Goal: Task Accomplishment & Management: Manage account settings

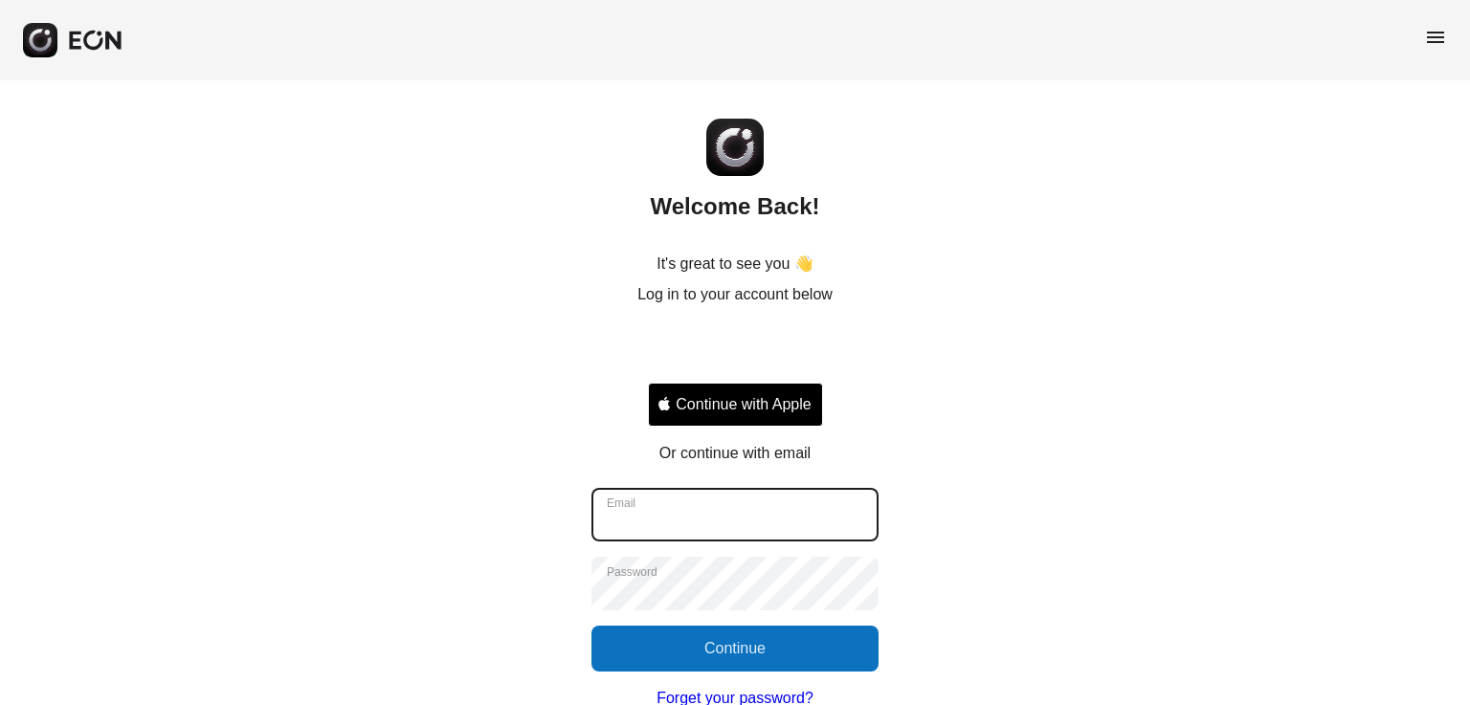
click at [705, 519] on input "Email" at bounding box center [734, 515] width 287 height 54
type input "**********"
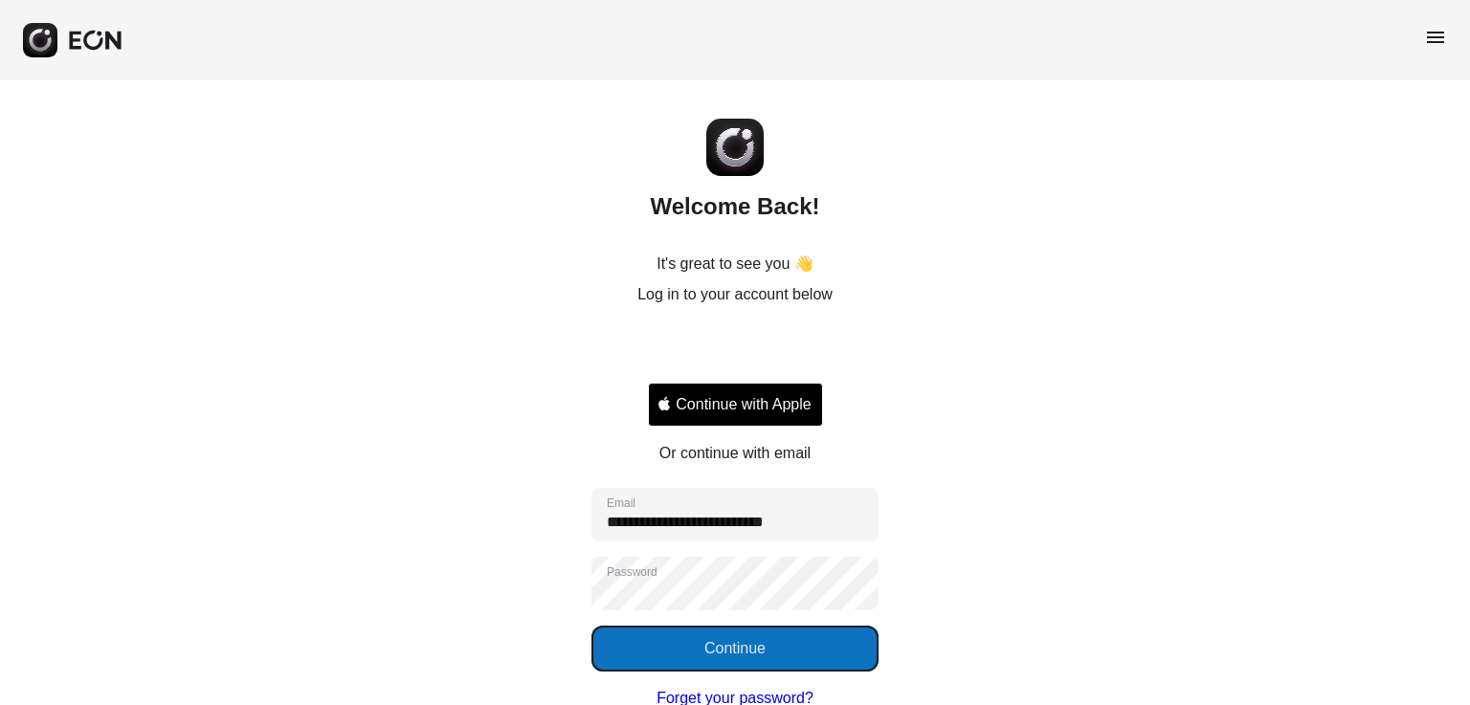
click at [804, 664] on button "Continue" at bounding box center [734, 649] width 287 height 46
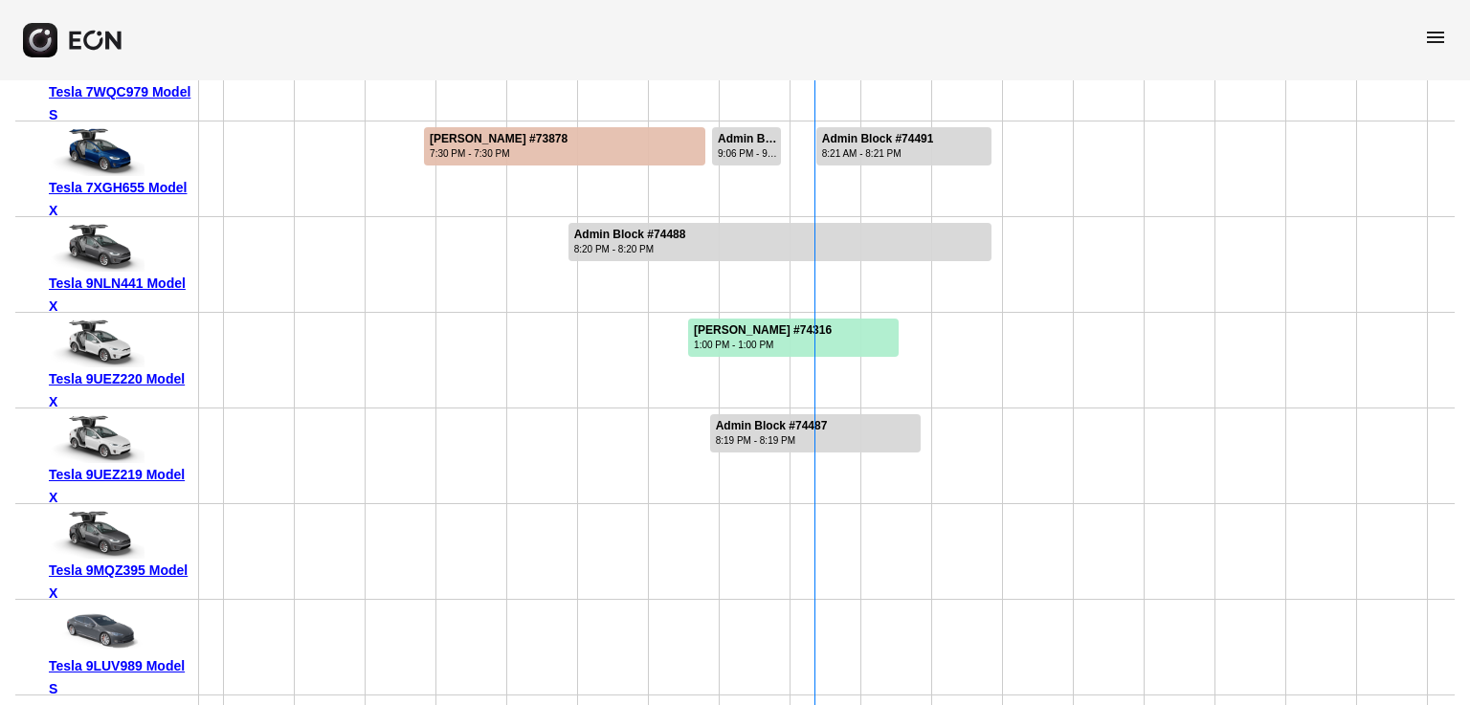
scroll to position [287, 0]
